Goal: Task Accomplishment & Management: Manage account settings

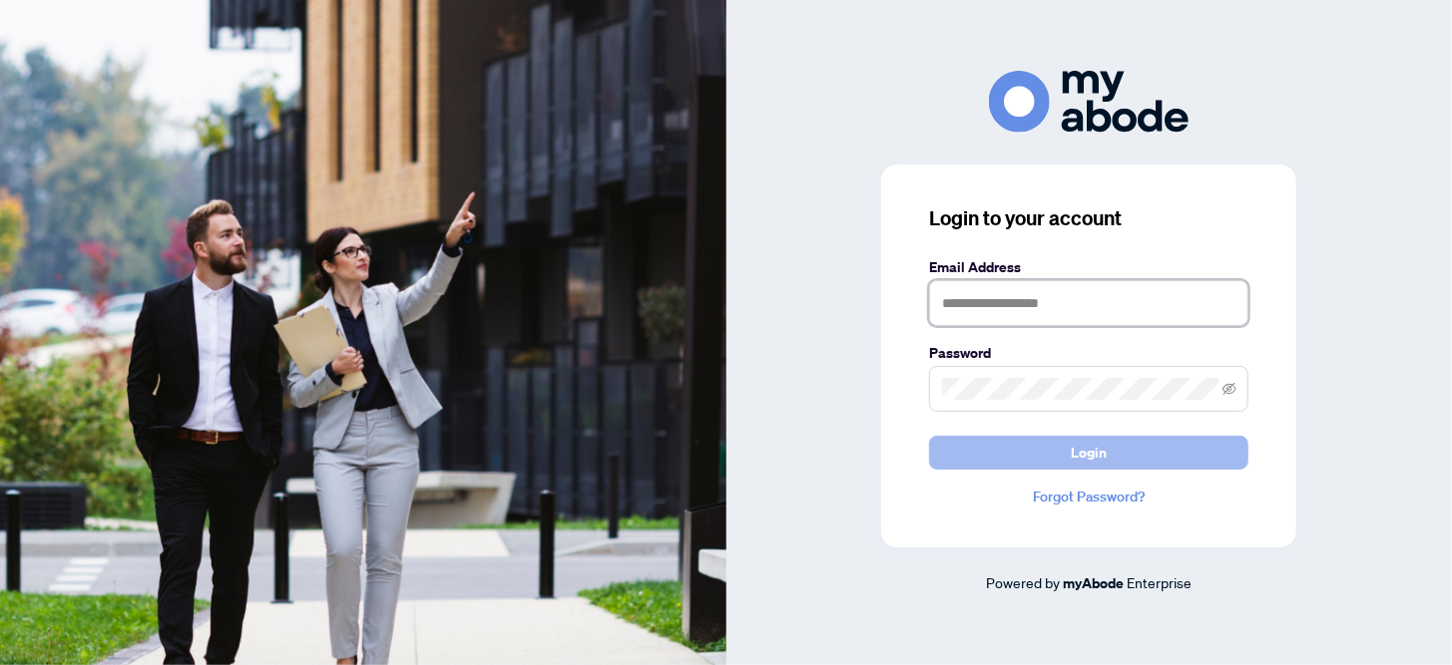
type input "**********"
click at [1081, 457] on span "Login" at bounding box center [1088, 453] width 36 height 32
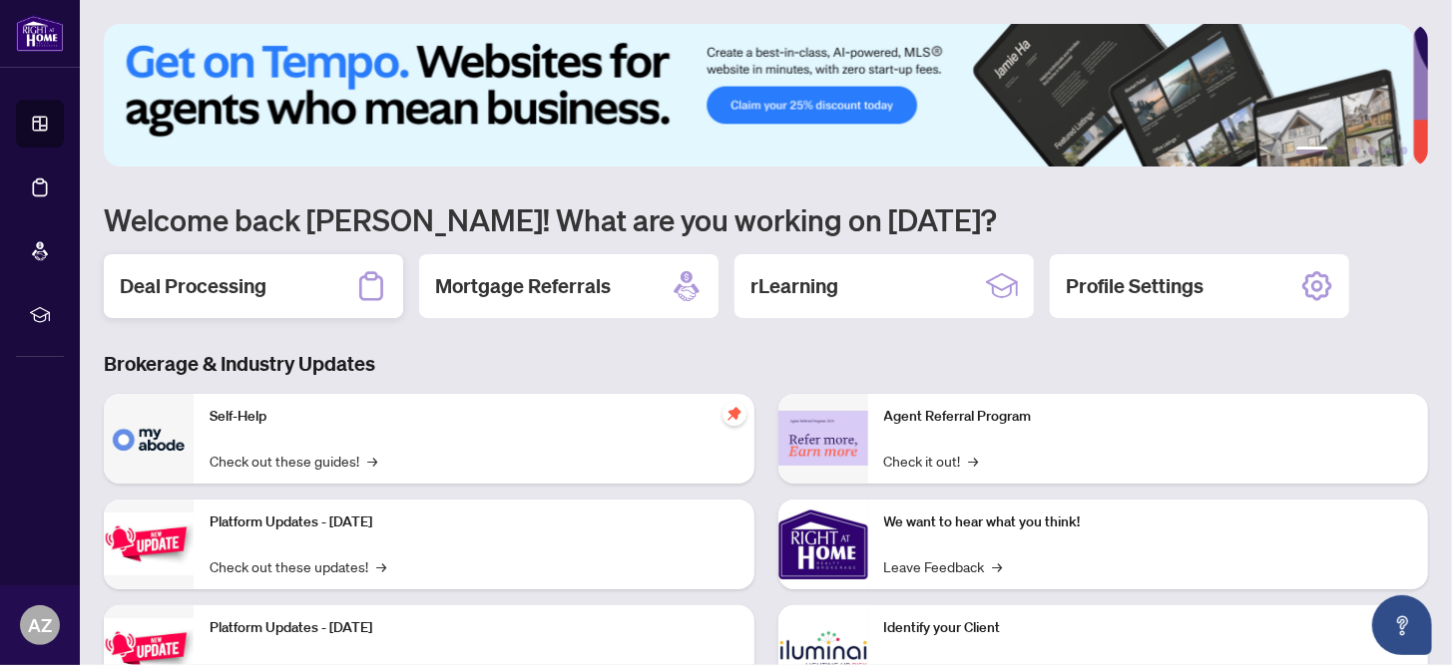
click at [227, 290] on h2 "Deal Processing" at bounding box center [193, 286] width 147 height 28
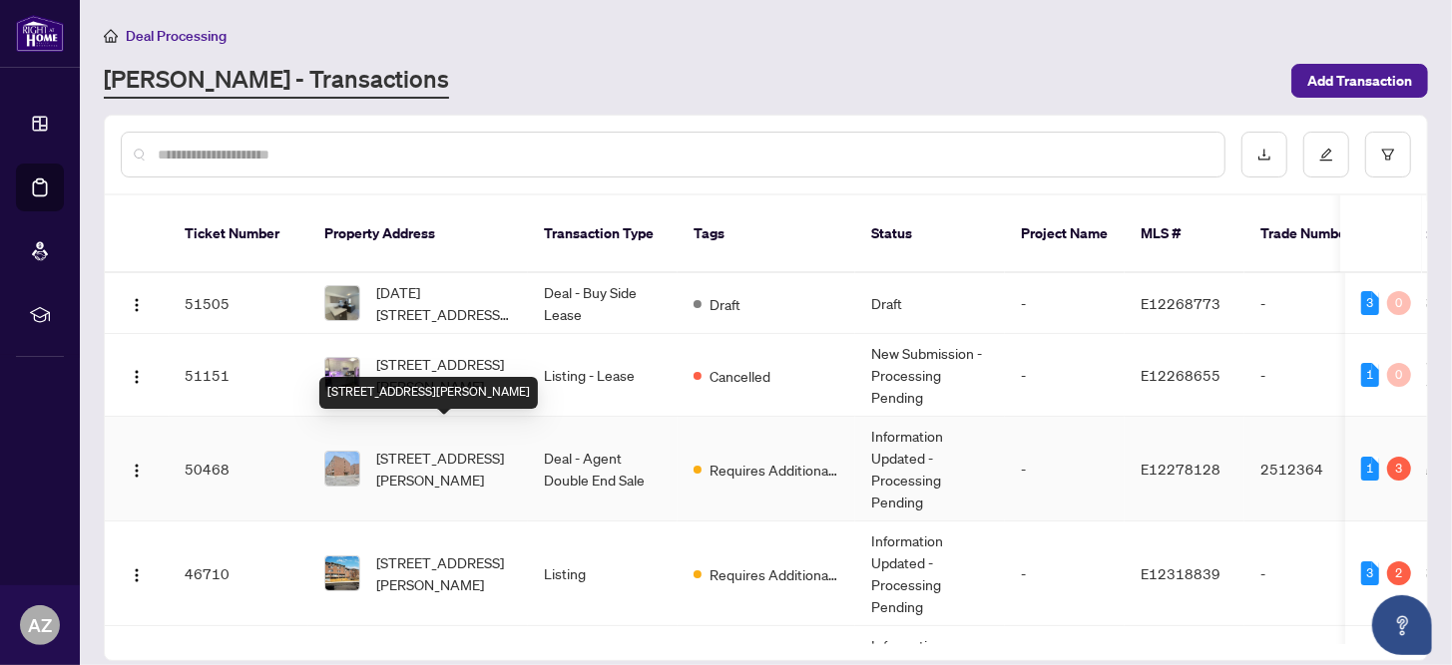
click at [447, 449] on span "[STREET_ADDRESS][PERSON_NAME]" at bounding box center [444, 469] width 136 height 44
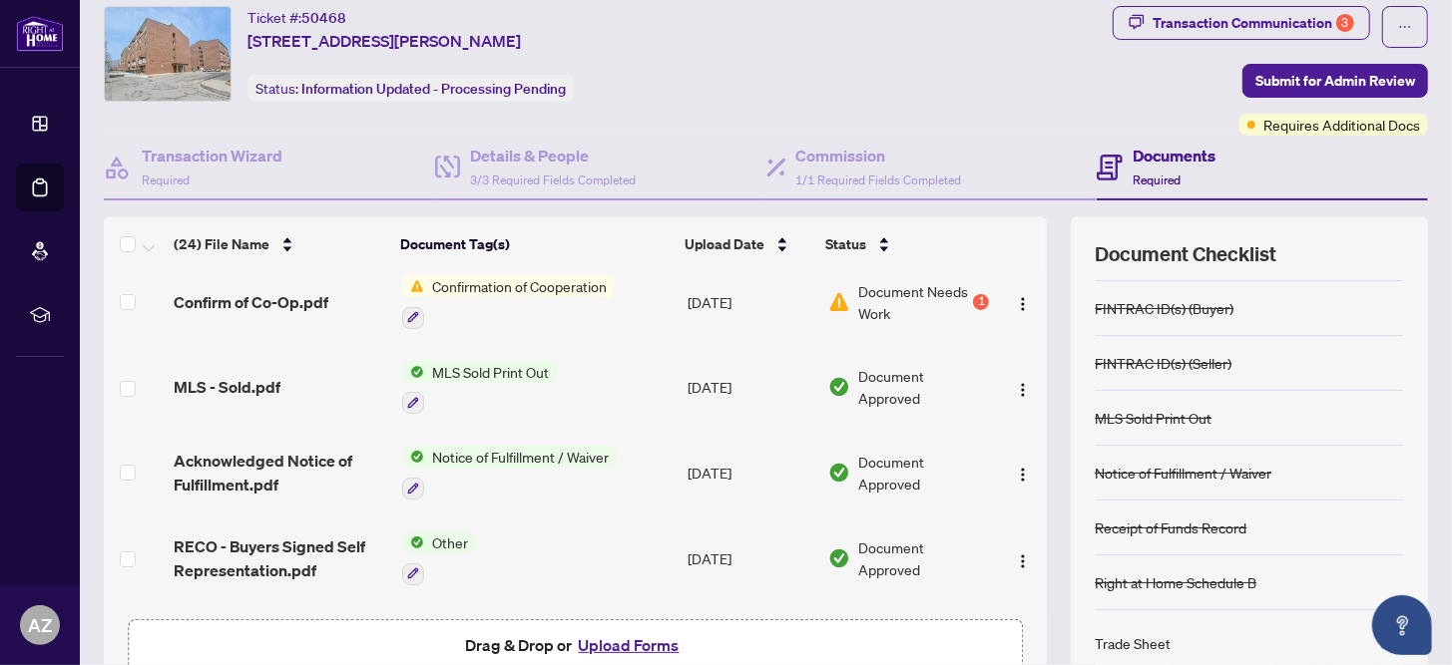
scroll to position [167, 0]
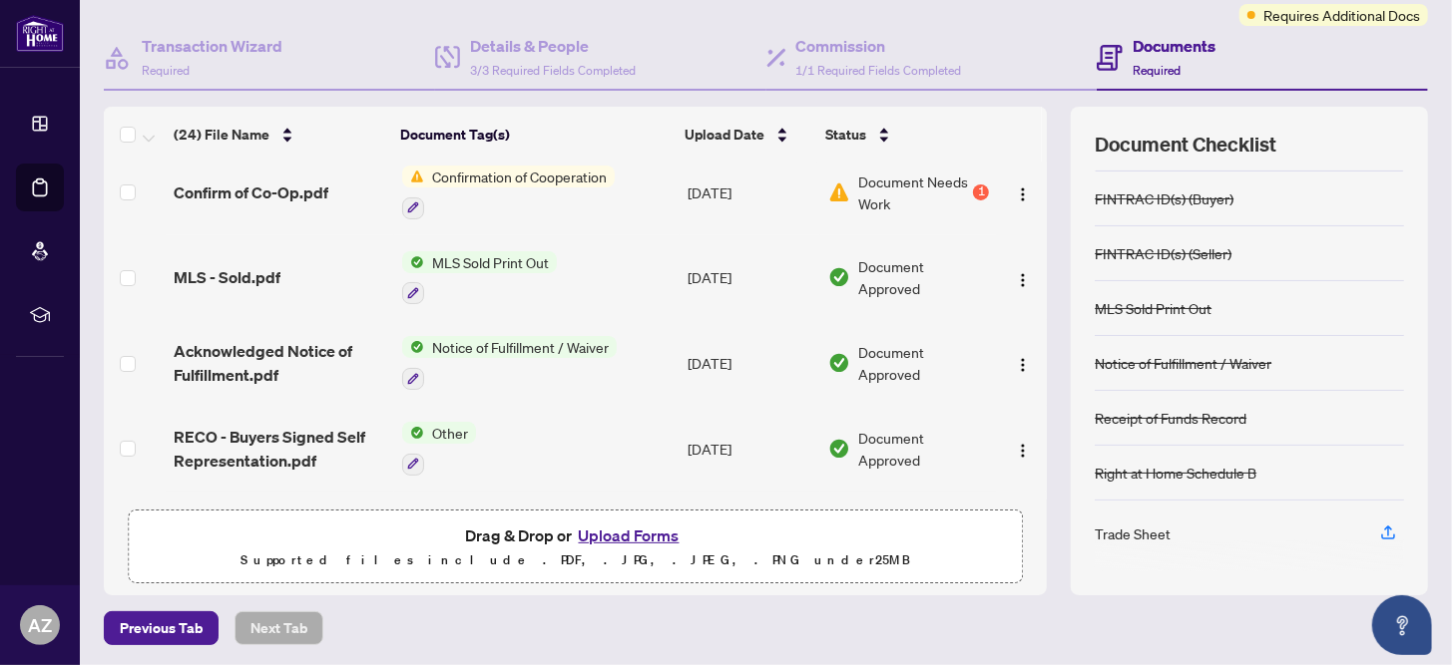
click at [627, 533] on button "Upload Forms" at bounding box center [629, 536] width 113 height 26
click at [627, 531] on button "Upload Forms" at bounding box center [629, 536] width 113 height 26
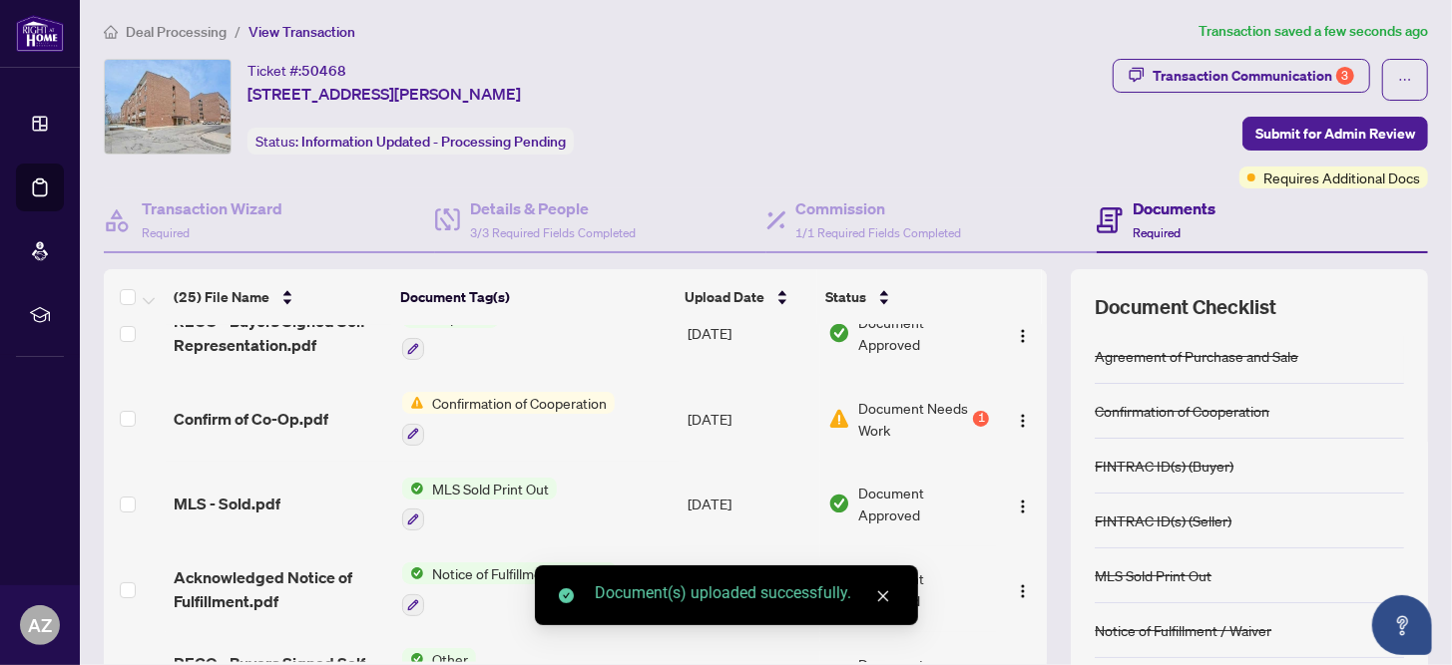
scroll to position [0, 0]
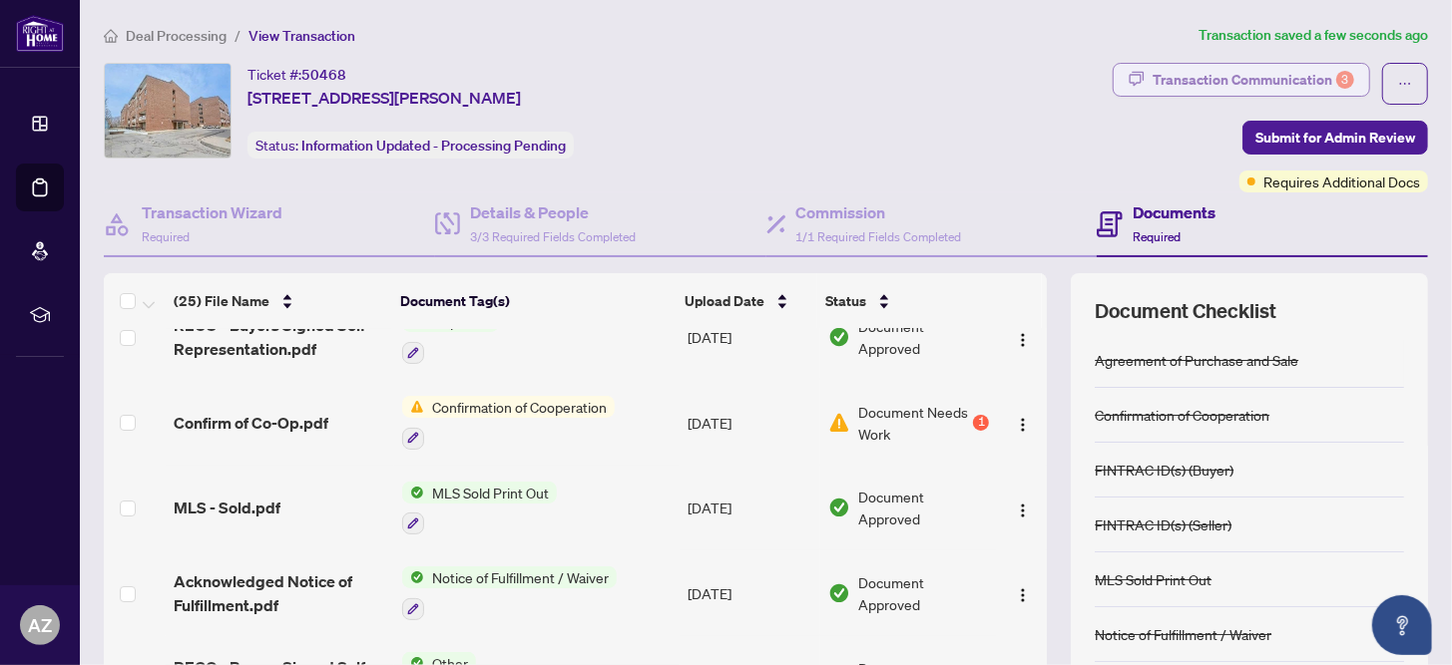
click at [1207, 76] on div "Transaction Communication 3" at bounding box center [1253, 80] width 202 height 32
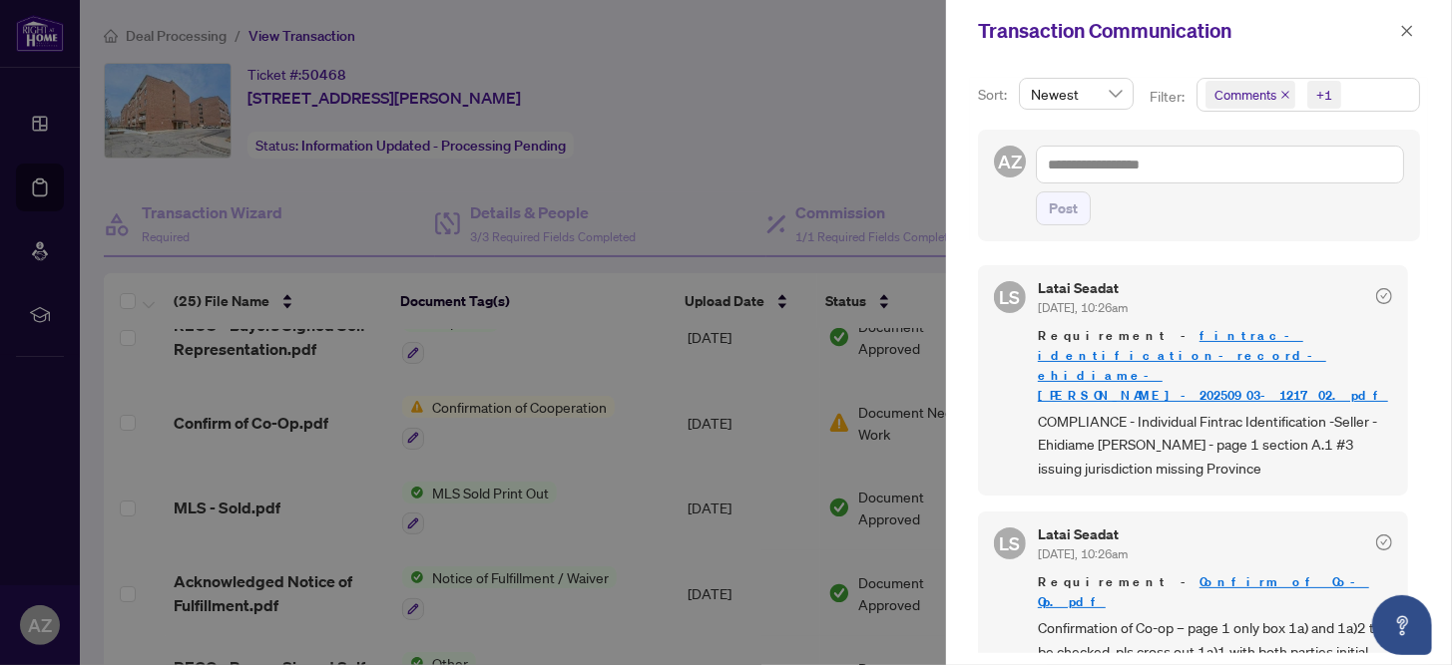
click at [1151, 342] on span "Requirement - fintrac-identification-record-ehidiame-[PERSON_NAME]-20250903-121…" at bounding box center [1215, 366] width 354 height 80
click at [1150, 336] on link "fintrac-identification-record-ehidiame-[PERSON_NAME]-20250903-121702.pdf" at bounding box center [1213, 365] width 350 height 77
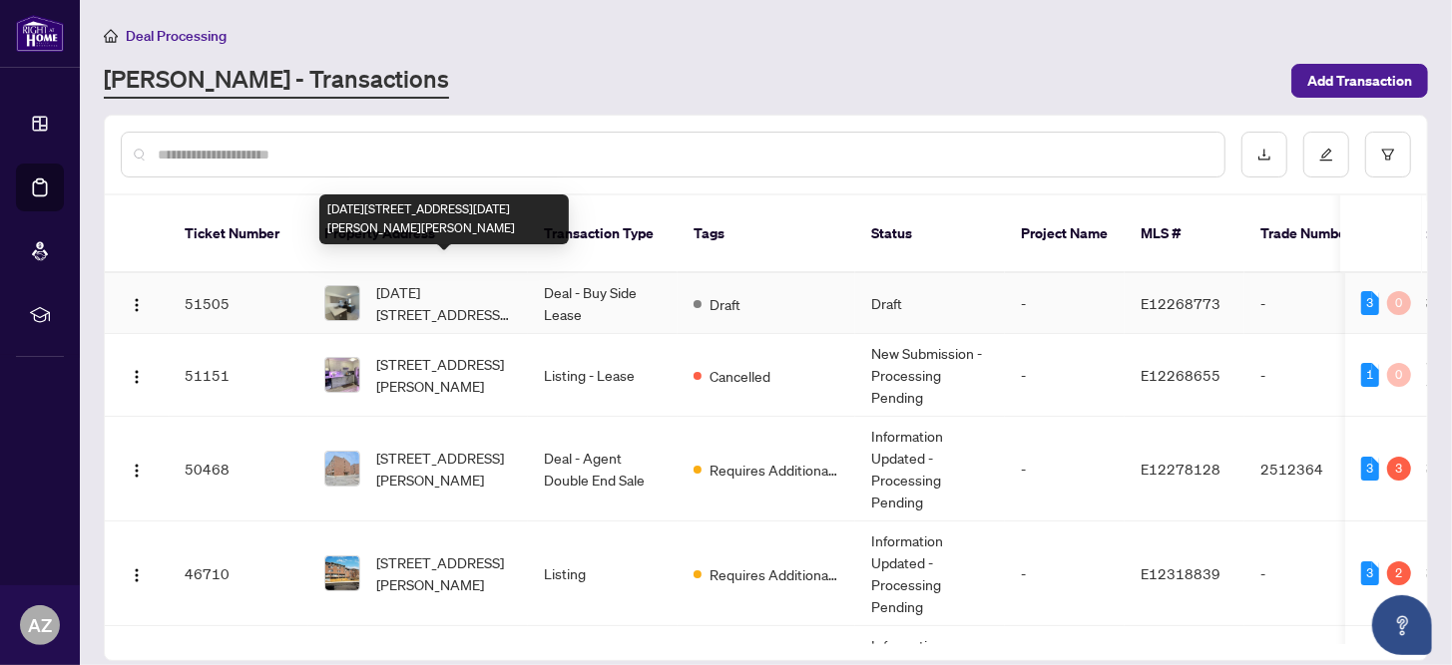
click at [424, 281] on span "[DATE][STREET_ADDRESS][DATE][PERSON_NAME][PERSON_NAME]" at bounding box center [444, 303] width 136 height 44
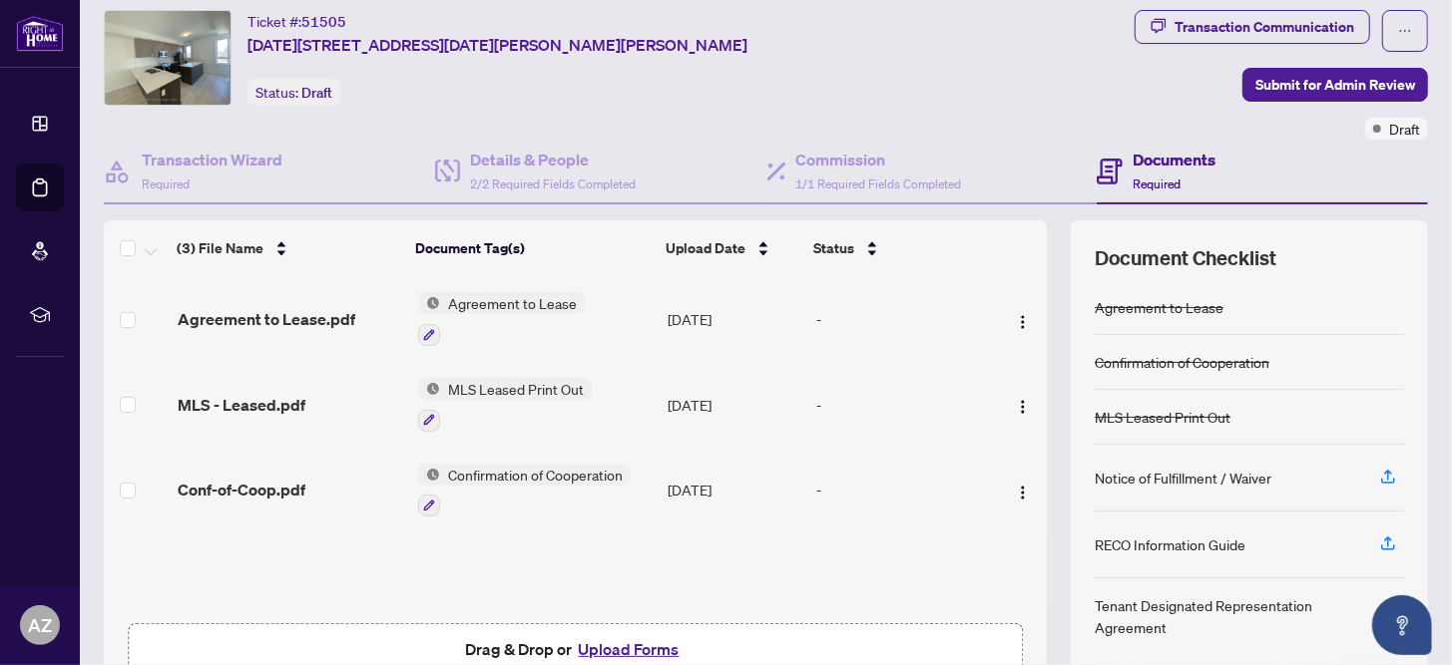
scroll to position [99, 0]
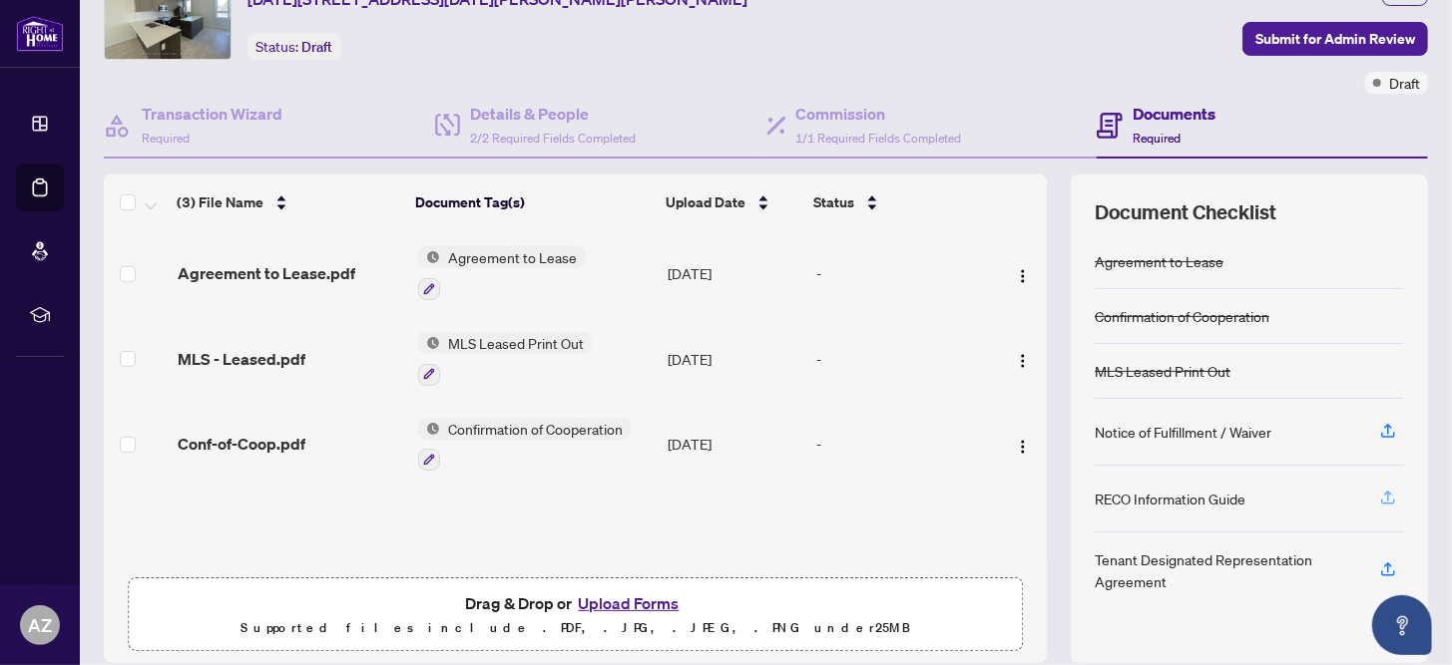
click at [1384, 491] on icon "button" at bounding box center [1388, 496] width 8 height 10
click at [168, 110] on h4 "Transaction Wizard" at bounding box center [212, 114] width 141 height 24
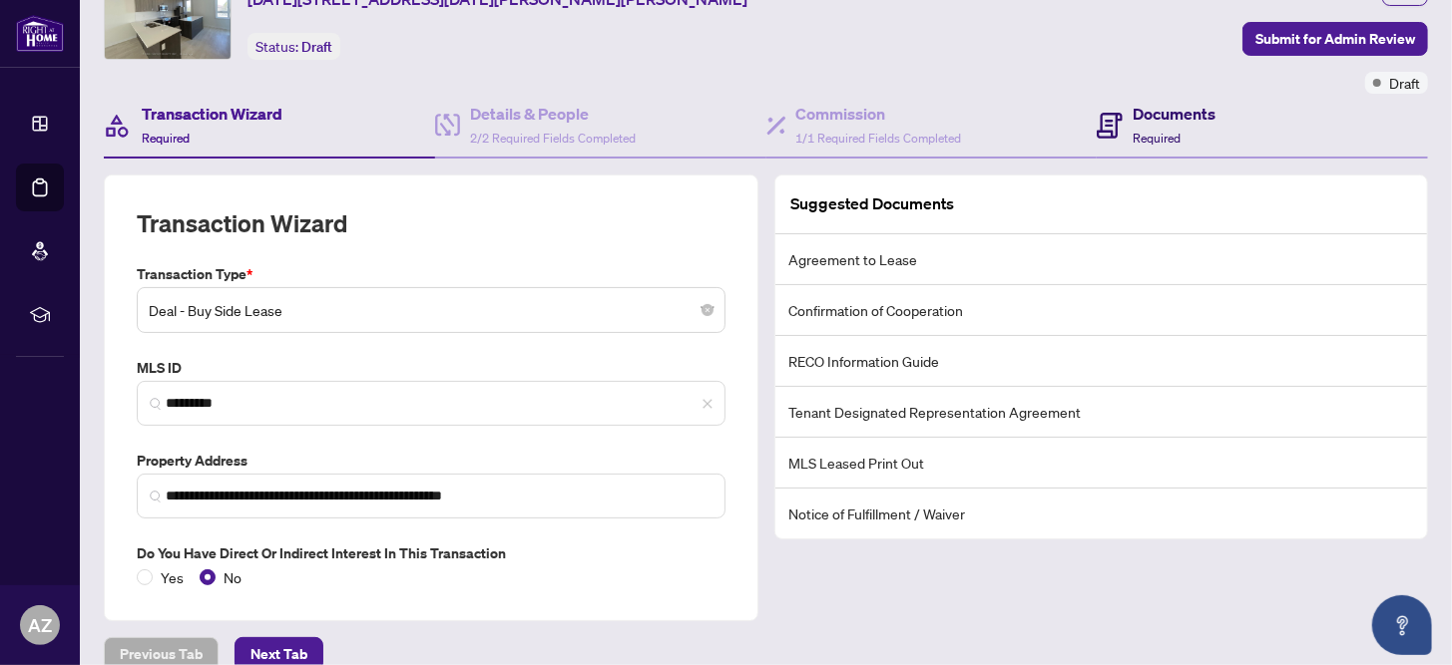
click at [1103, 122] on icon at bounding box center [1109, 126] width 26 height 26
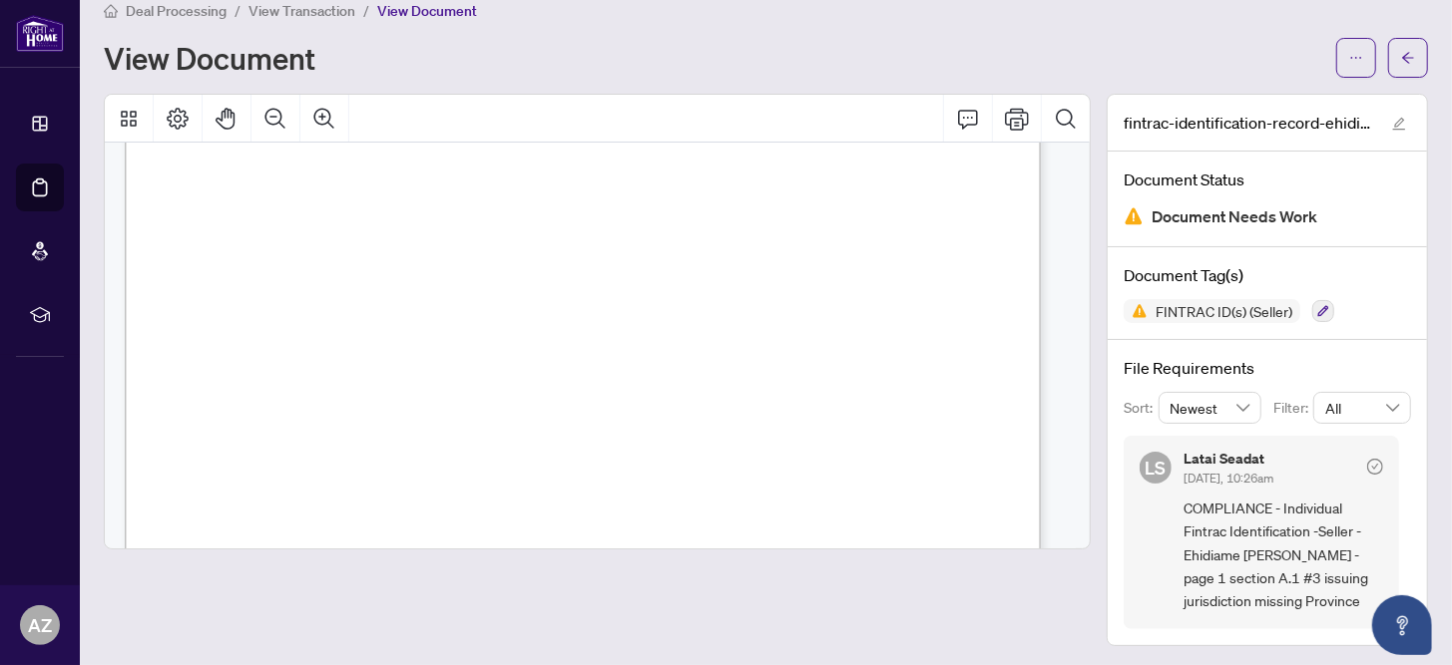
scroll to position [398, 0]
click at [1349, 60] on icon "ellipsis" at bounding box center [1356, 58] width 14 height 14
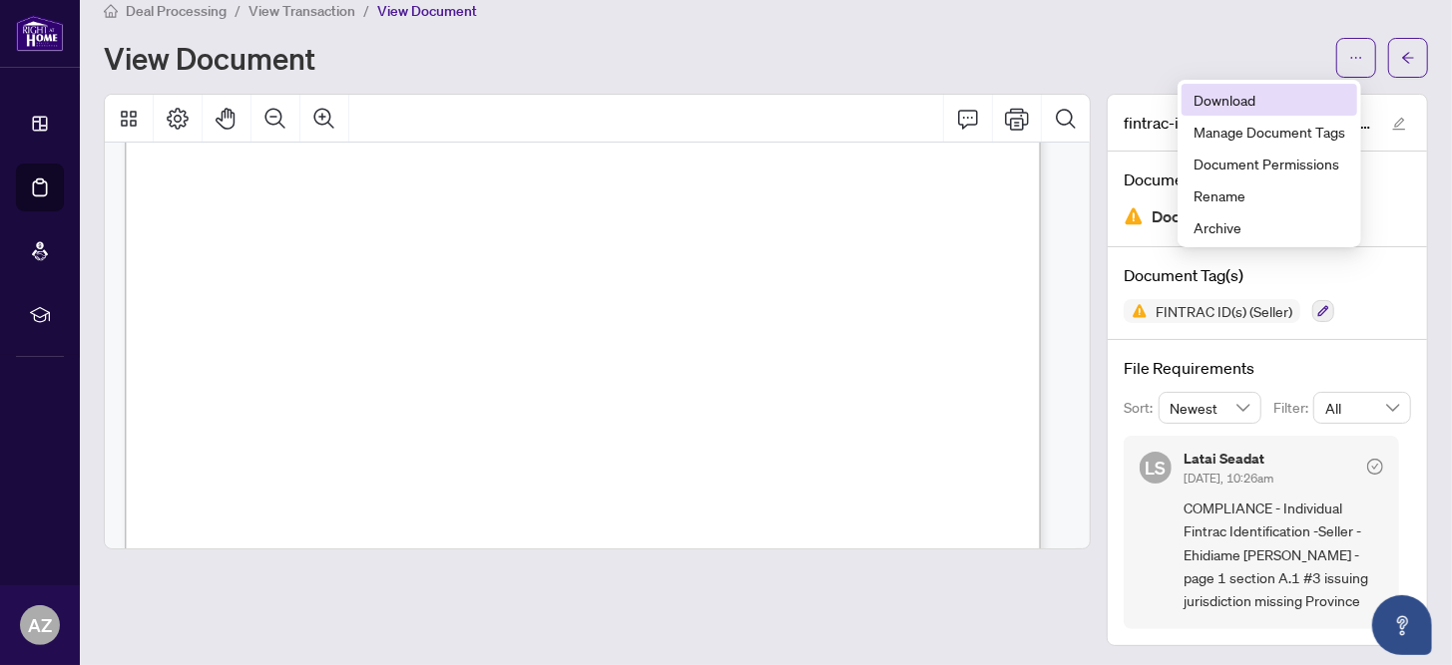
click at [1238, 98] on span "Download" at bounding box center [1269, 100] width 152 height 22
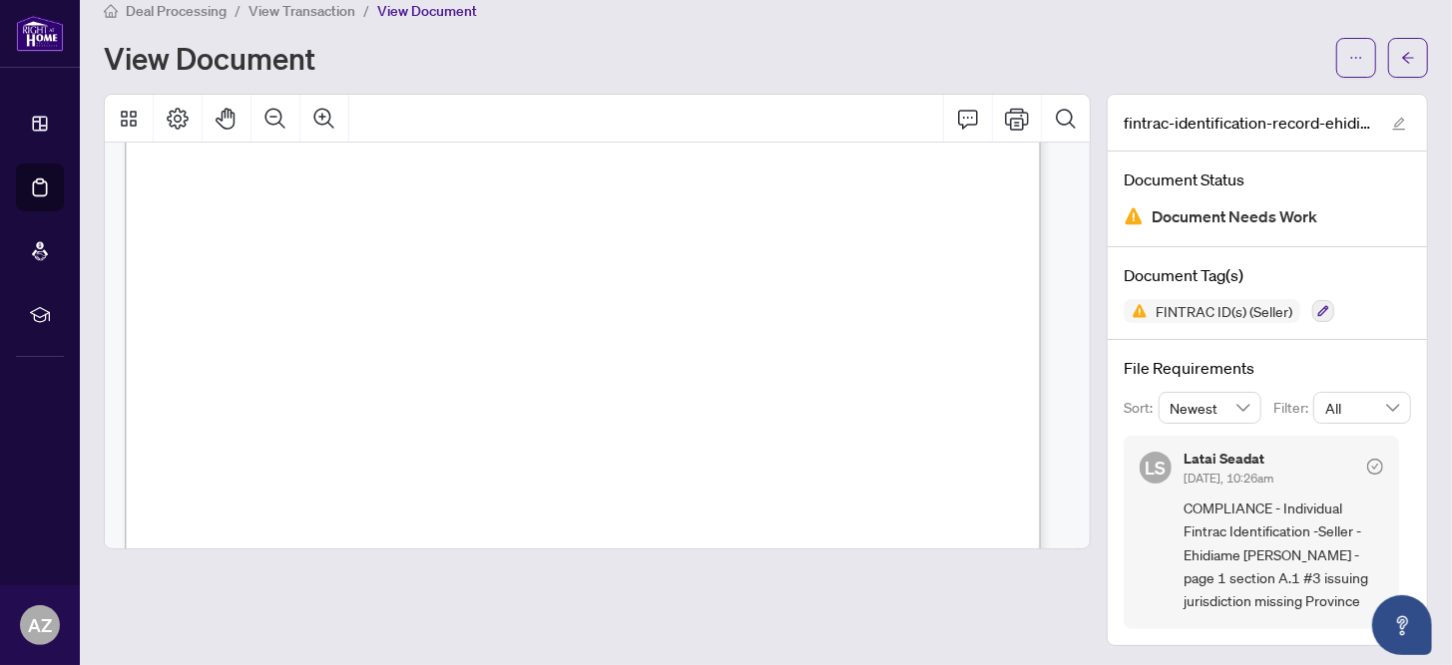
click at [314, 9] on span "View Transaction" at bounding box center [301, 11] width 107 height 18
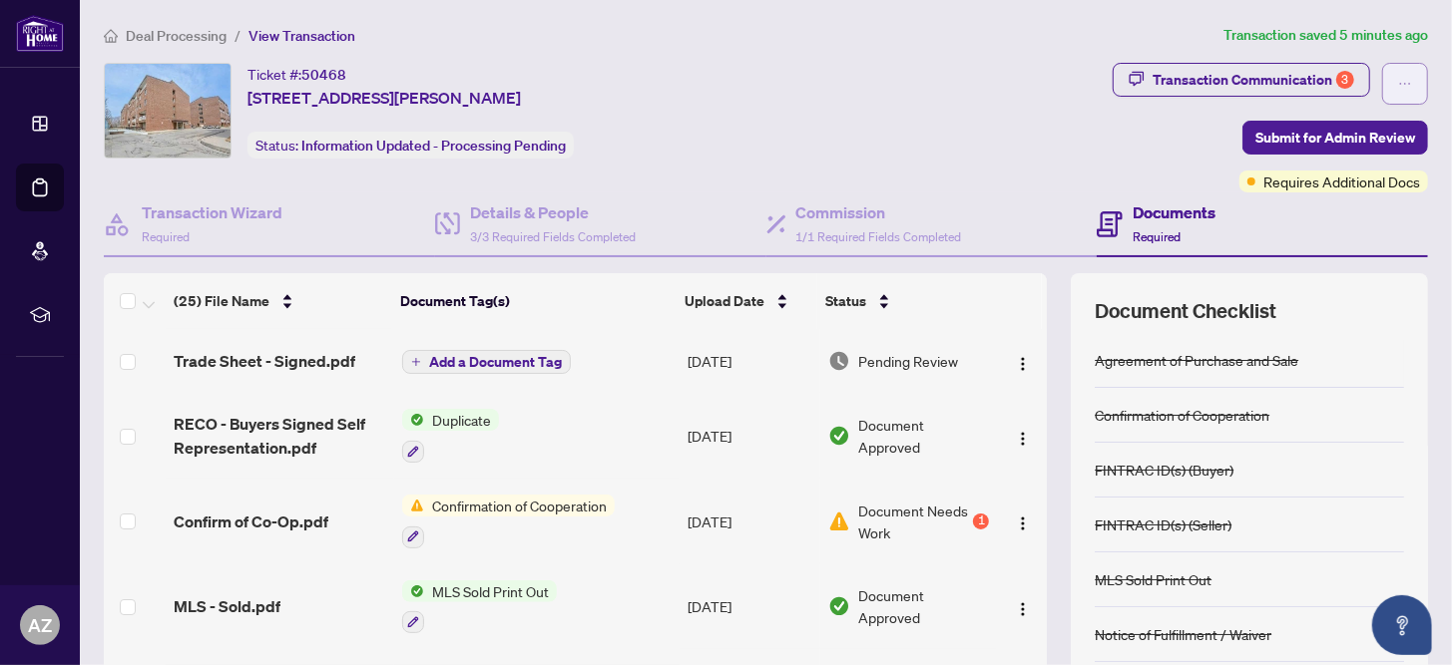
click at [1398, 79] on icon "ellipsis" at bounding box center [1405, 84] width 14 height 14
click at [986, 74] on div "Ticket #: 50468 305-4064 Lawrence Ave, Toronto, Ontario M1E 4V6, Canada Status:…" at bounding box center [604, 111] width 1001 height 96
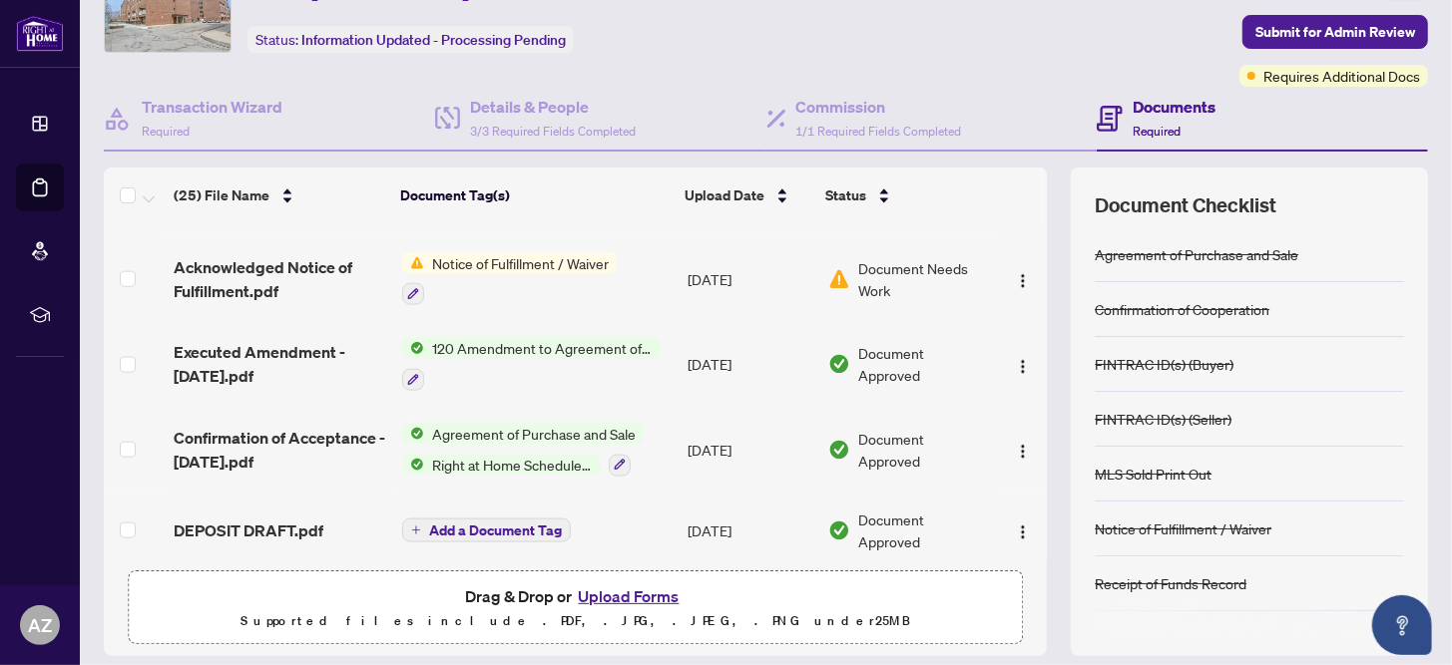
scroll to position [167, 0]
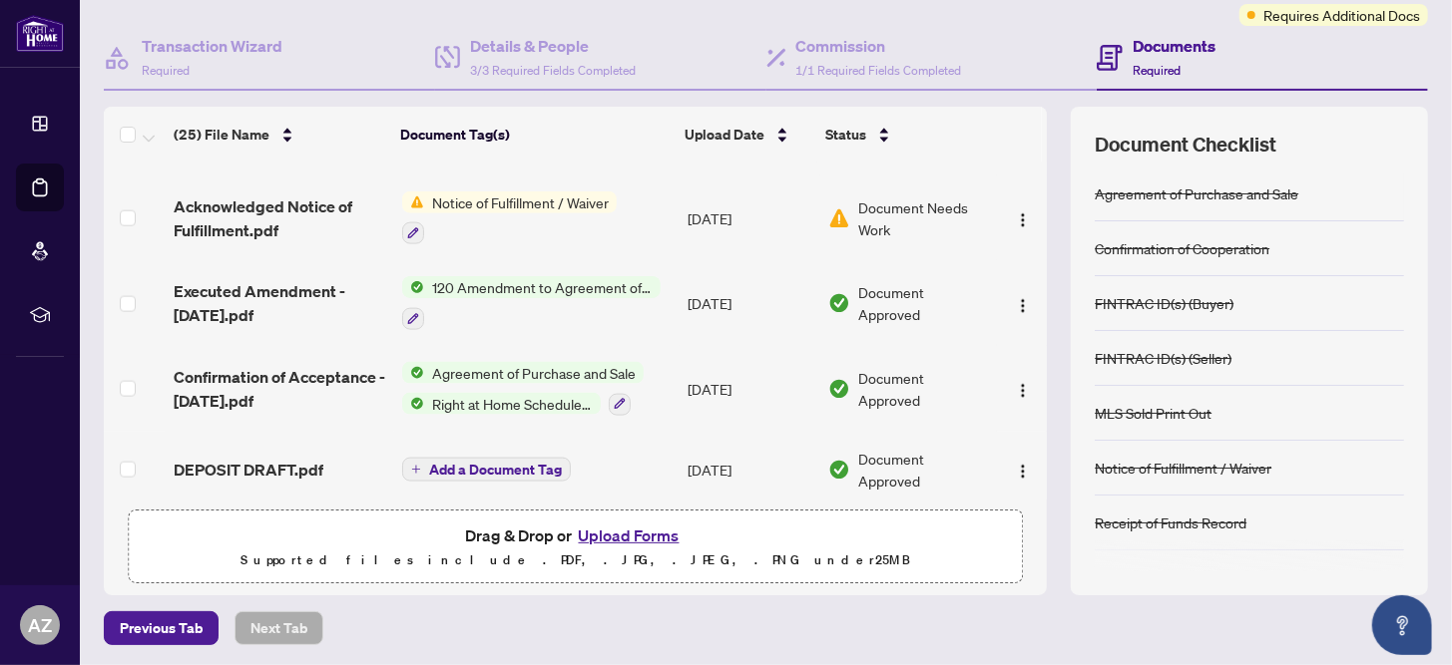
click at [623, 531] on button "Upload Forms" at bounding box center [629, 536] width 113 height 26
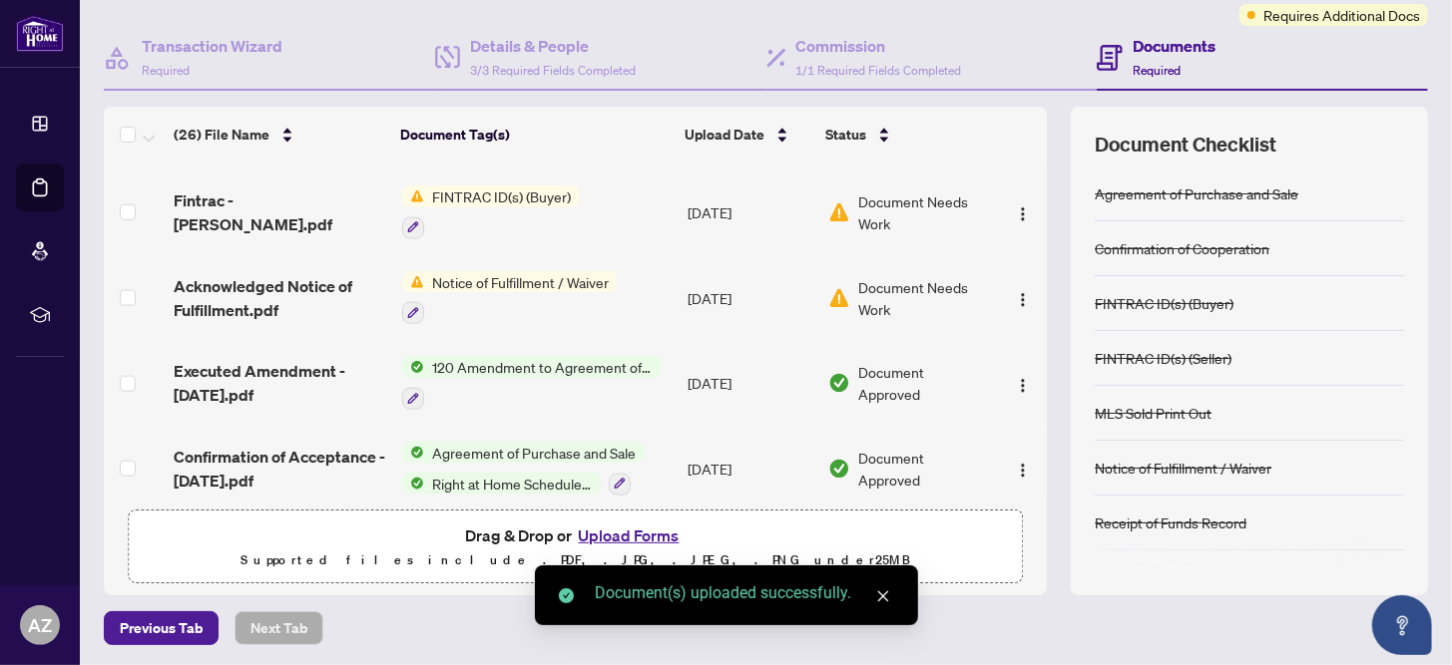
scroll to position [1616, 0]
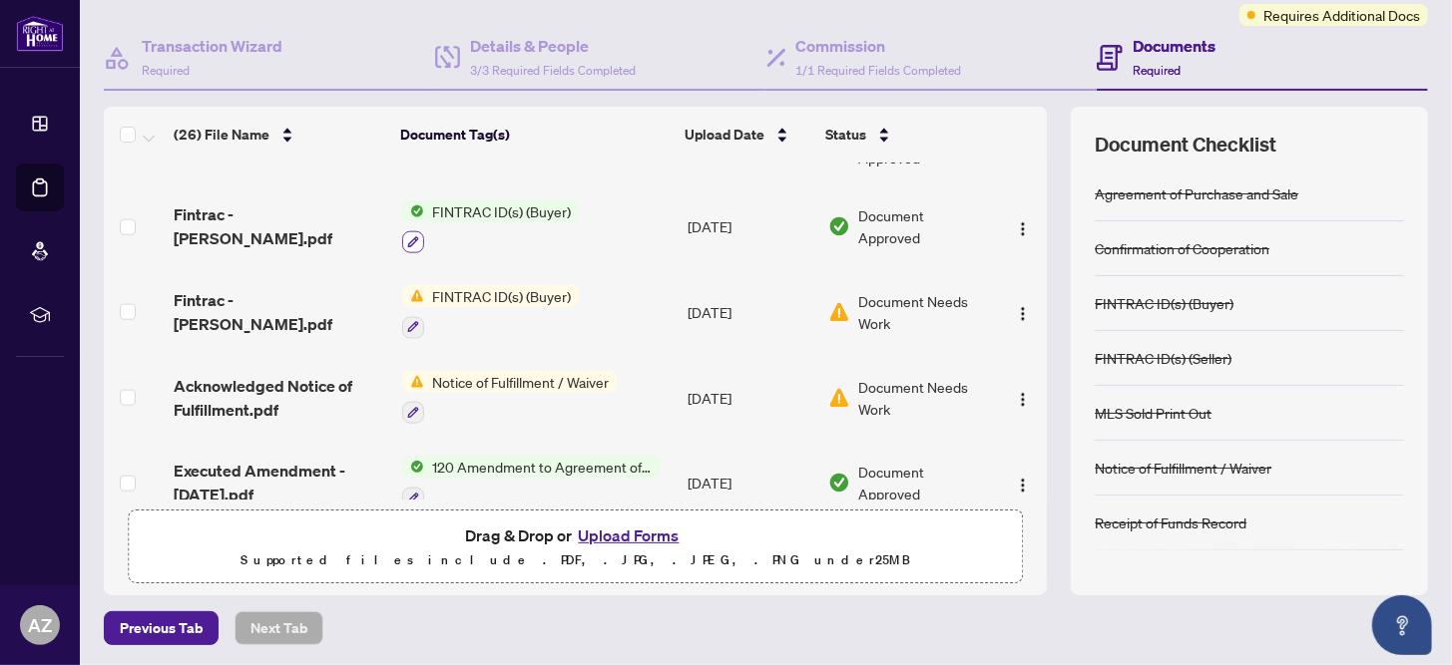
click at [408, 236] on icon "button" at bounding box center [413, 242] width 12 height 12
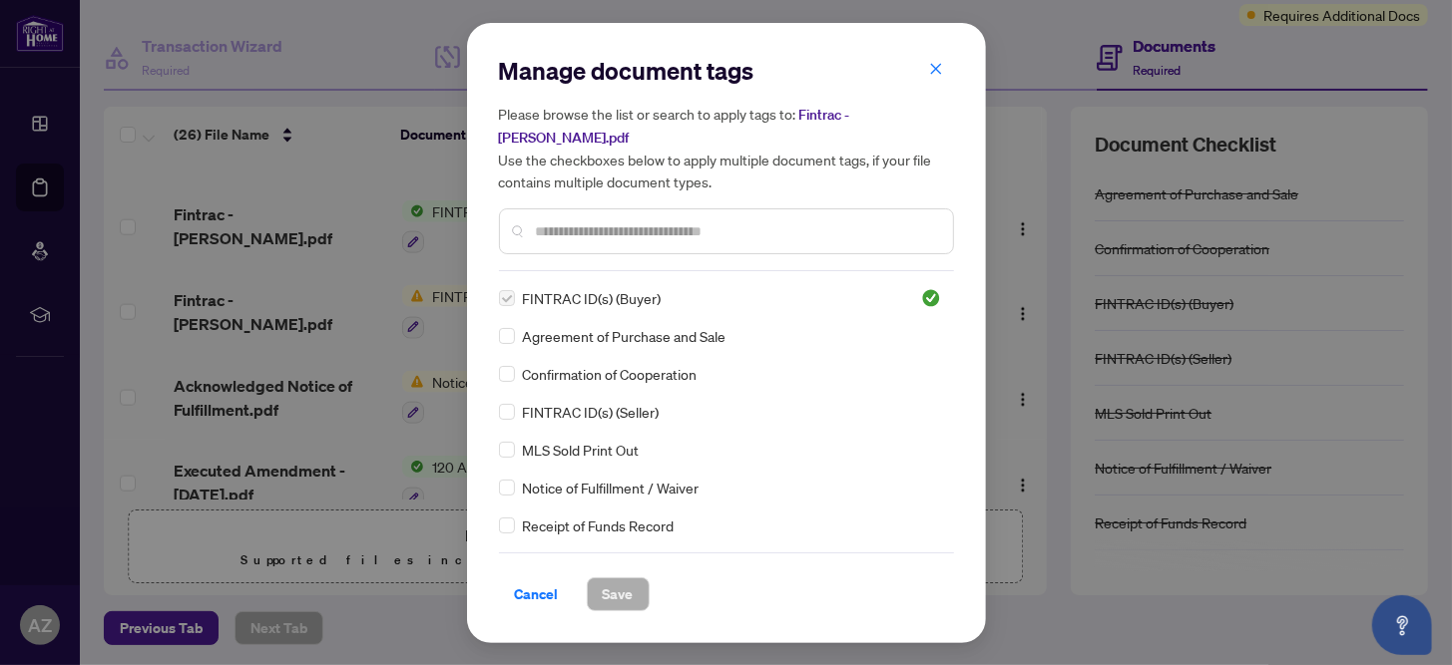
click at [334, 135] on div "Manage document tags Please browse the list or search to apply tags to: Fintrac…" at bounding box center [726, 332] width 1452 height 665
click at [539, 594] on span "Cancel" at bounding box center [537, 595] width 44 height 32
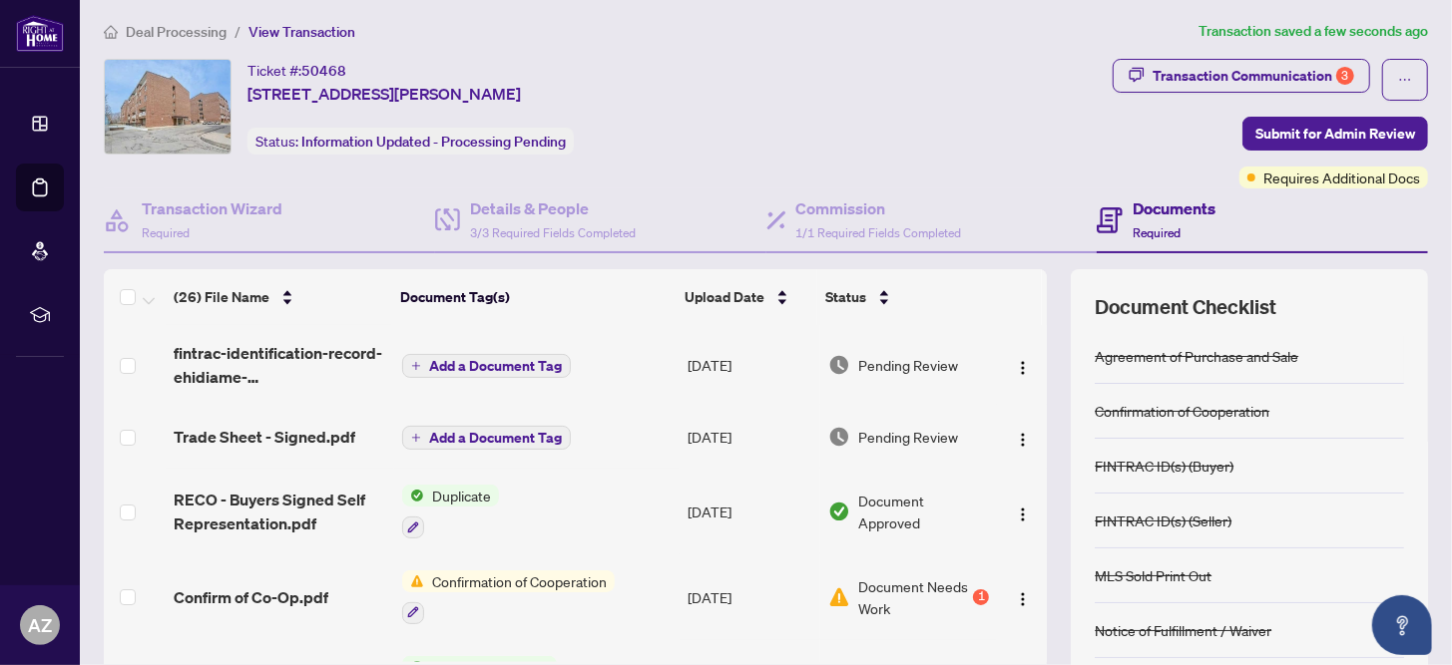
scroll to position [0, 0]
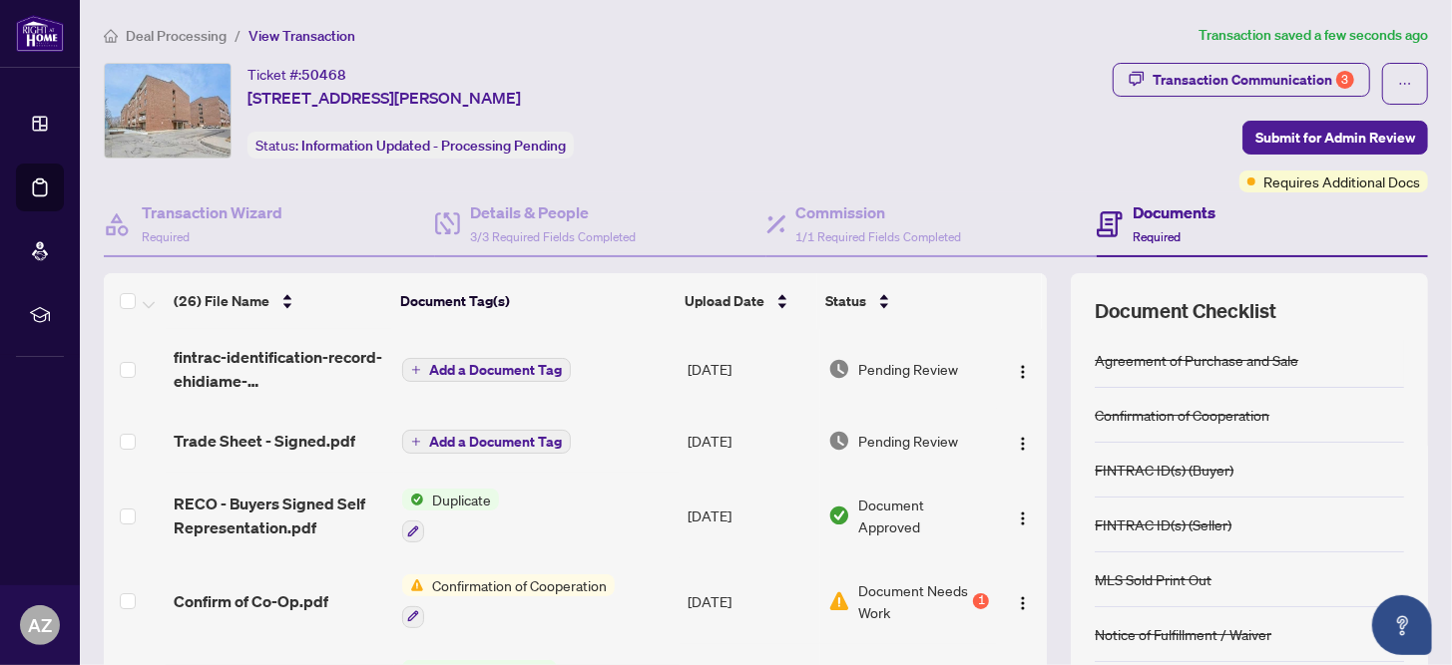
click at [460, 435] on span "Add a Document Tag" at bounding box center [495, 442] width 133 height 14
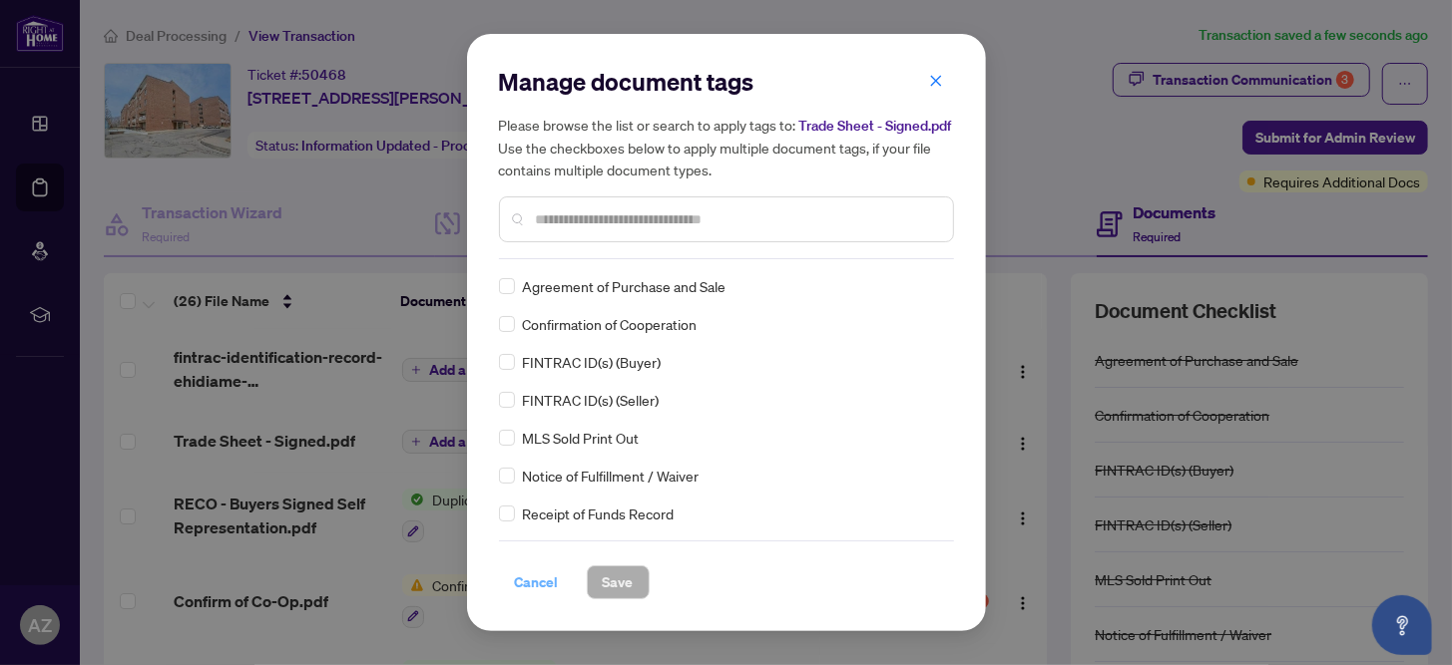
click at [554, 576] on span "Cancel" at bounding box center [537, 583] width 44 height 32
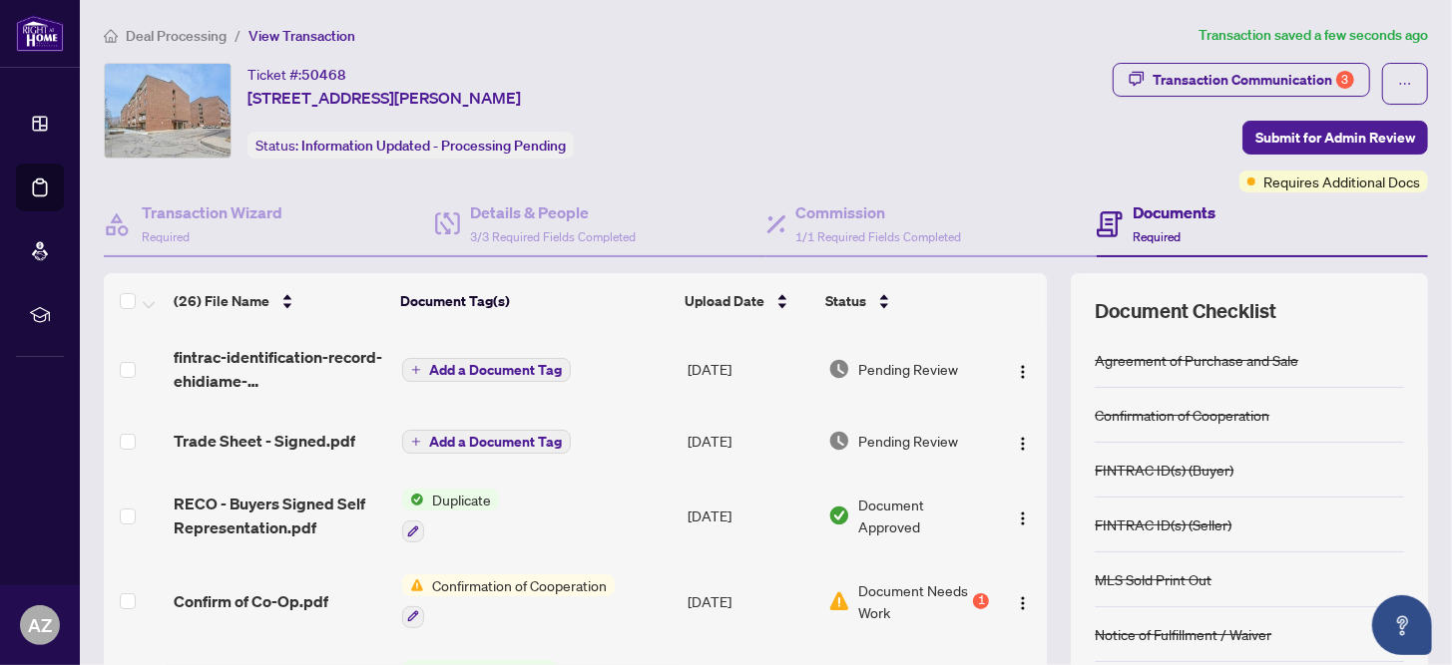
click at [482, 363] on span "Add a Document Tag" at bounding box center [495, 370] width 133 height 14
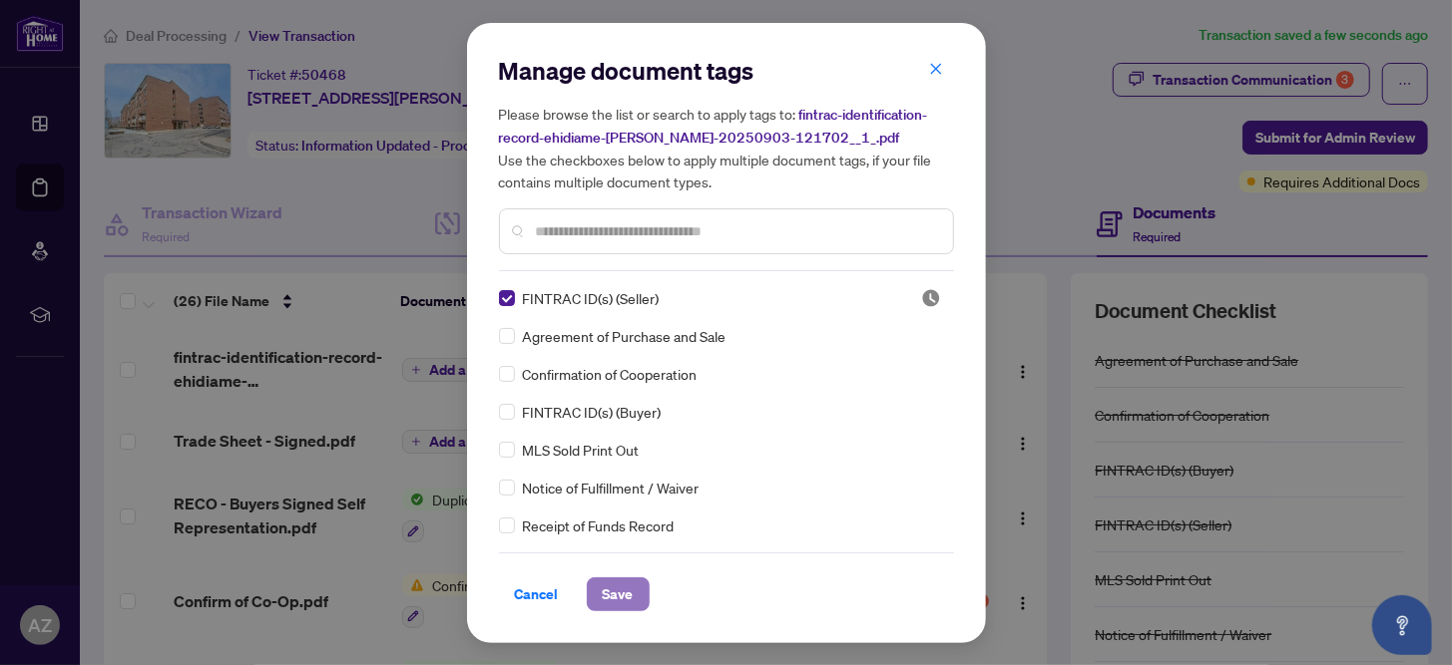
click at [614, 593] on span "Save" at bounding box center [618, 595] width 31 height 32
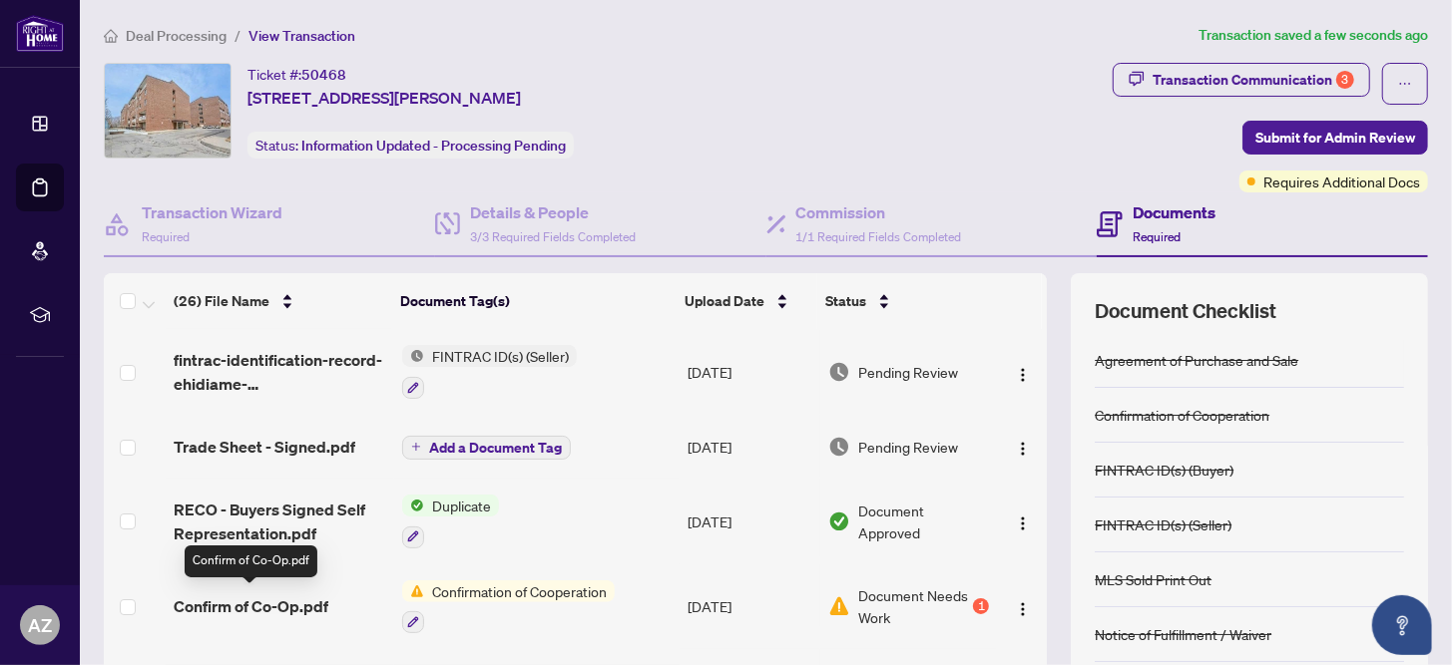
click at [282, 600] on span "Confirm of Co-Op.pdf" at bounding box center [251, 607] width 155 height 24
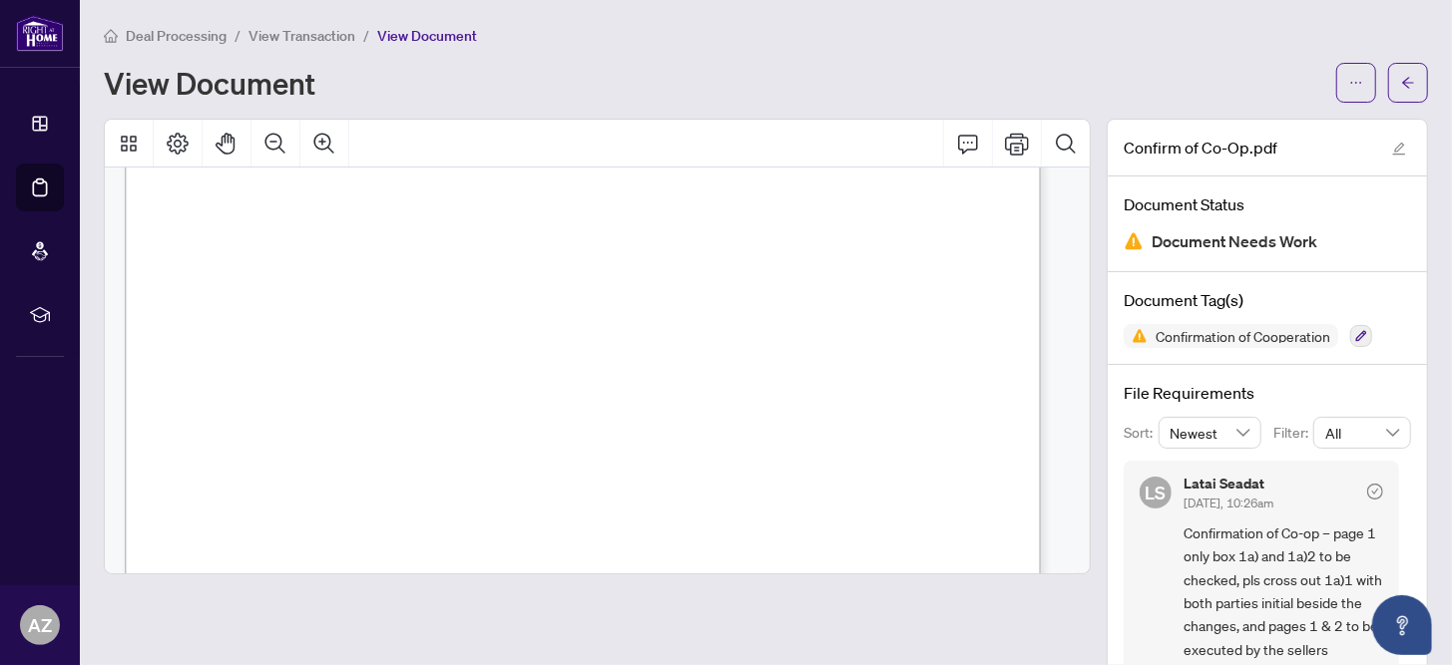
scroll to position [99, 0]
click at [288, 38] on span "View Transaction" at bounding box center [301, 36] width 107 height 18
